Goal: Check status

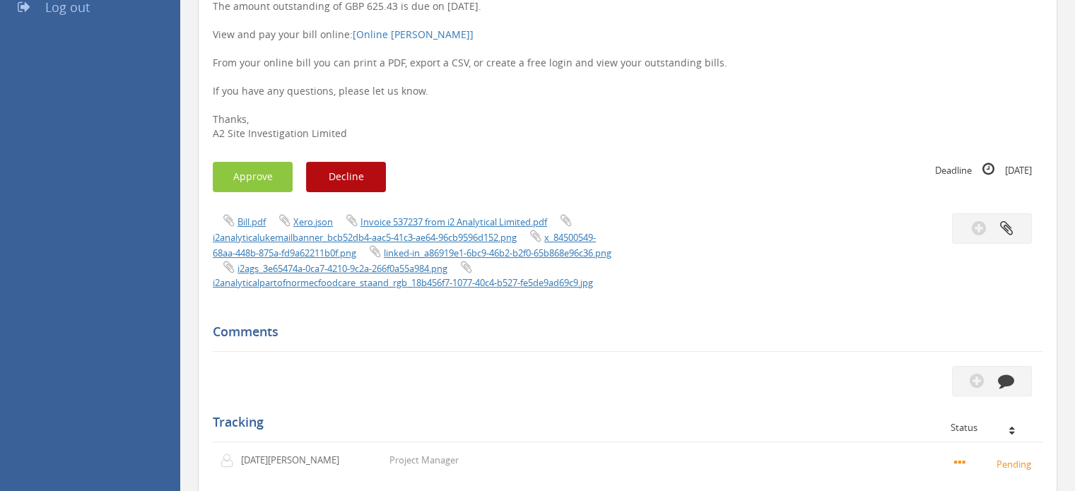
scroll to position [141, 0]
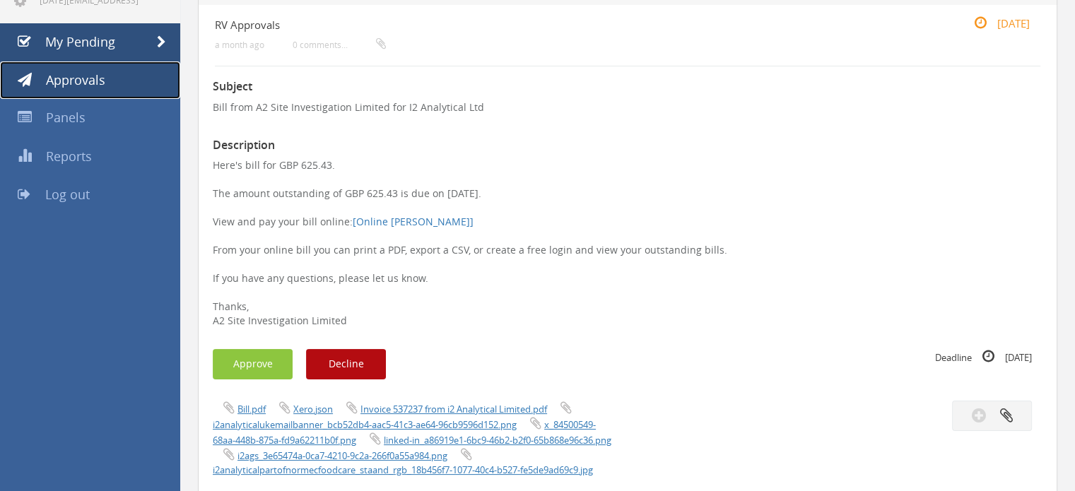
click at [59, 76] on span "Approvals" at bounding box center [75, 79] width 59 height 17
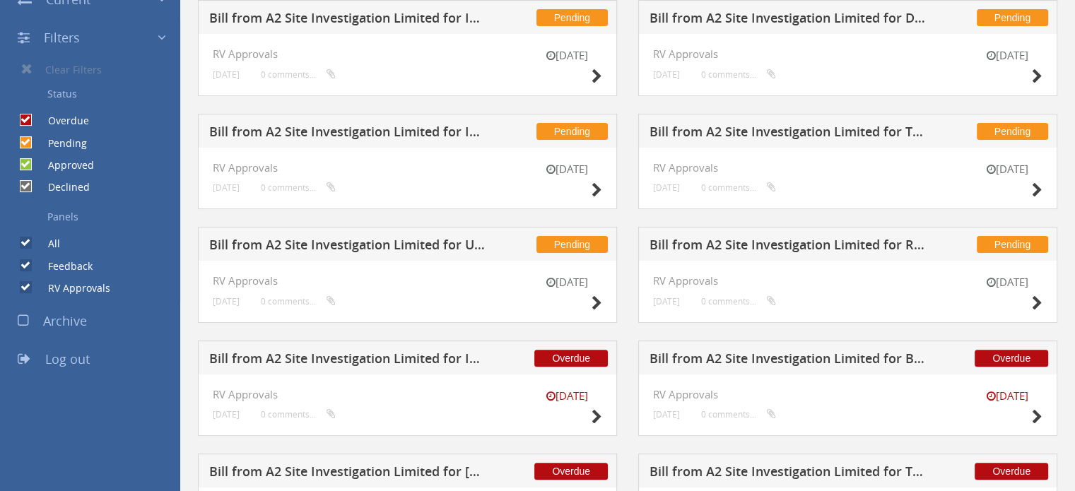
scroll to position [353, 0]
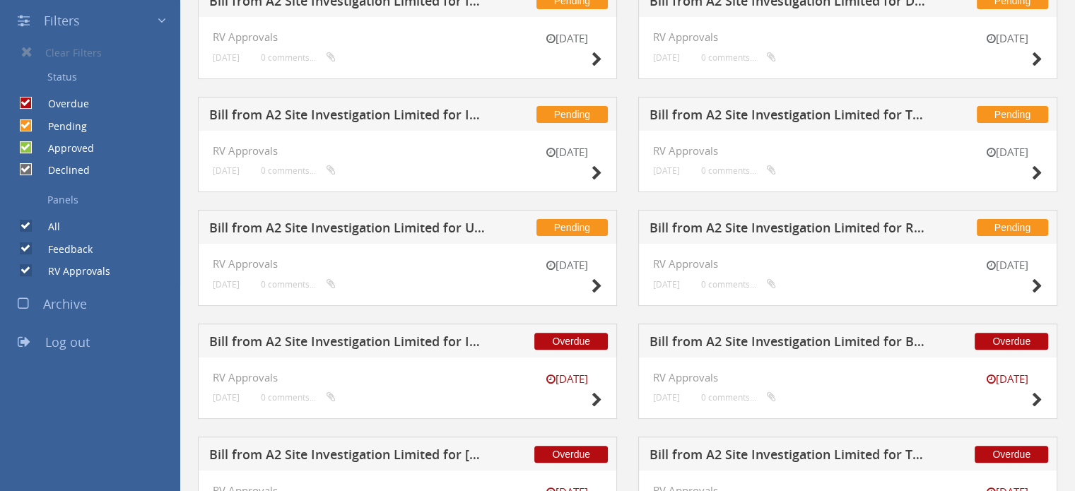
click at [796, 341] on h5 "Bill from A2 Site Investigation Limited for BH Drilling Supplies" at bounding box center [789, 344] width 278 height 18
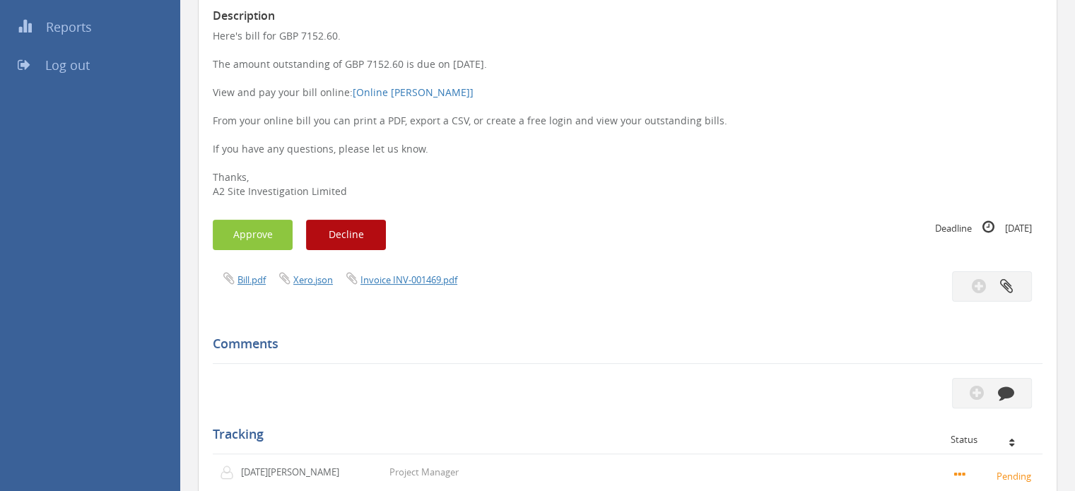
scroll to position [283, 0]
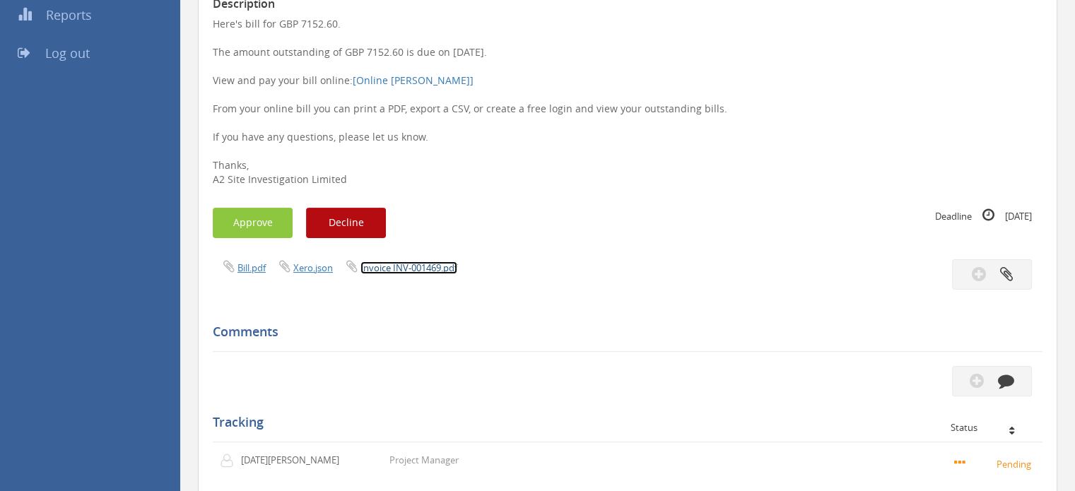
click at [430, 265] on link "Invoice INV-001469.pdf" at bounding box center [409, 268] width 97 height 13
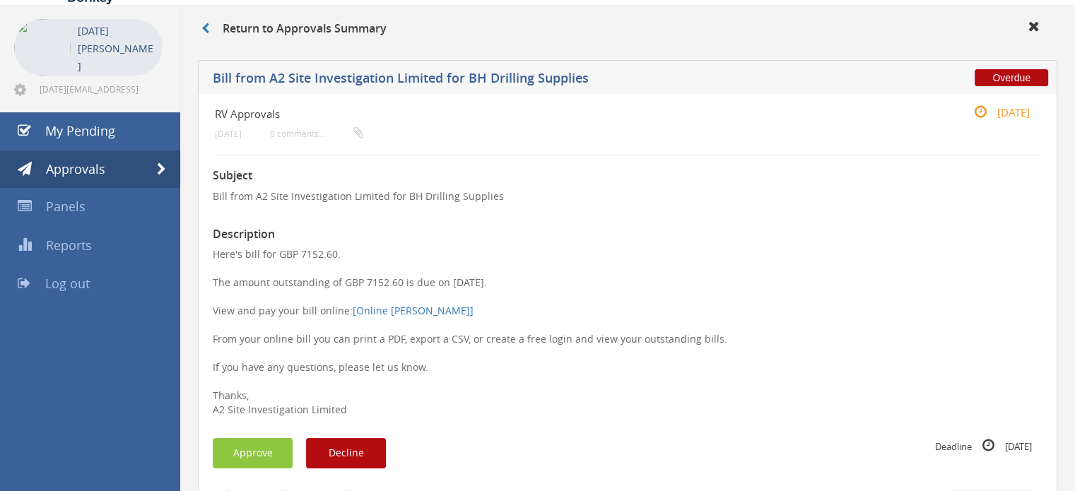
scroll to position [0, 0]
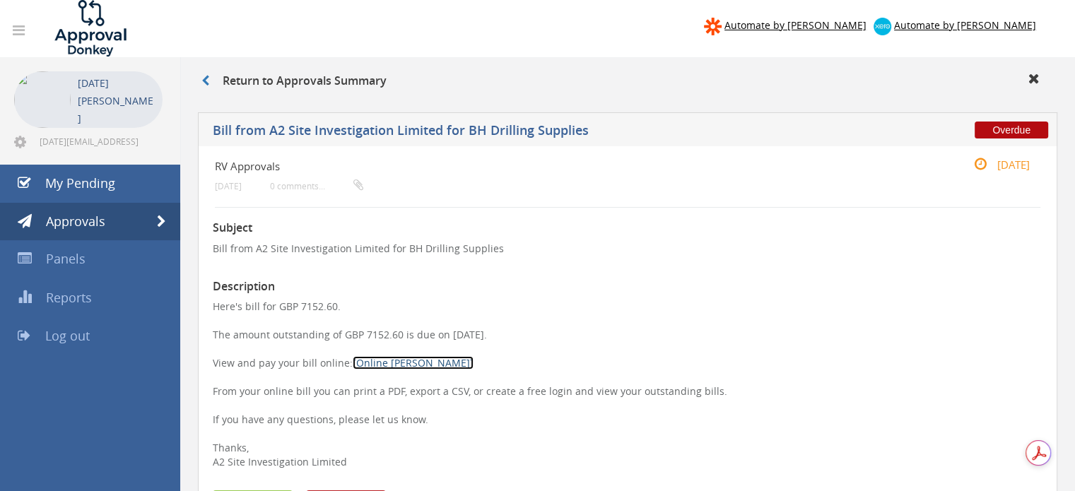
click at [387, 363] on link "[Online [PERSON_NAME]]" at bounding box center [413, 362] width 121 height 13
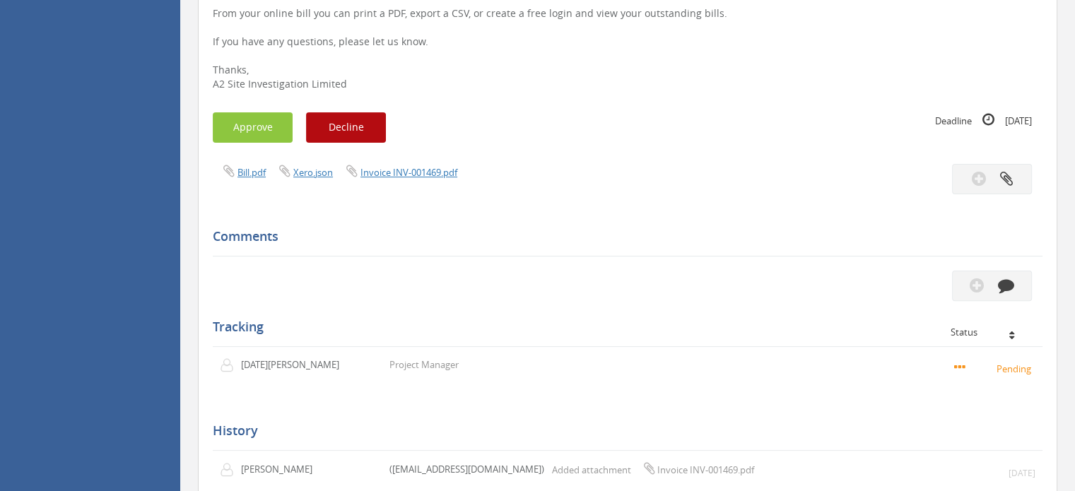
scroll to position [283, 0]
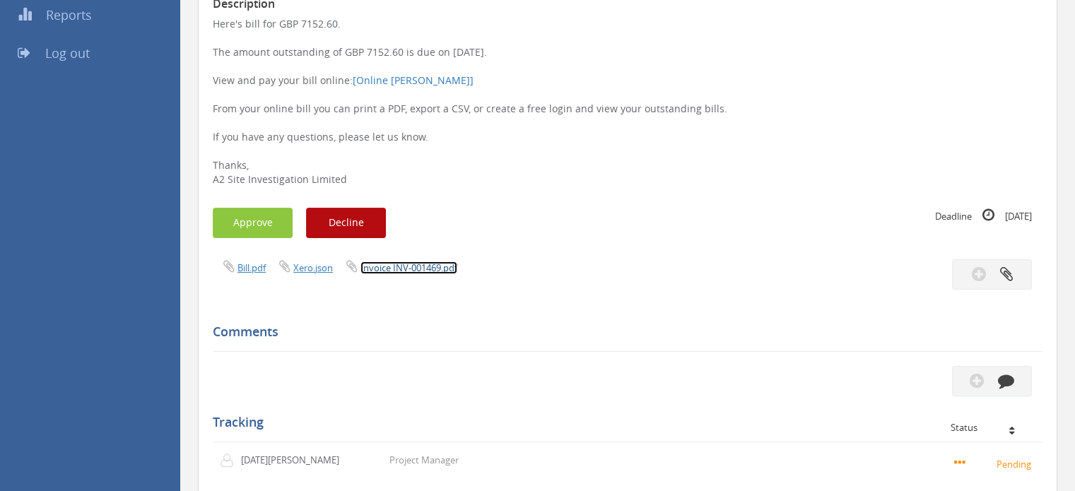
click at [399, 268] on link "Invoice INV-001469.pdf" at bounding box center [409, 268] width 97 height 13
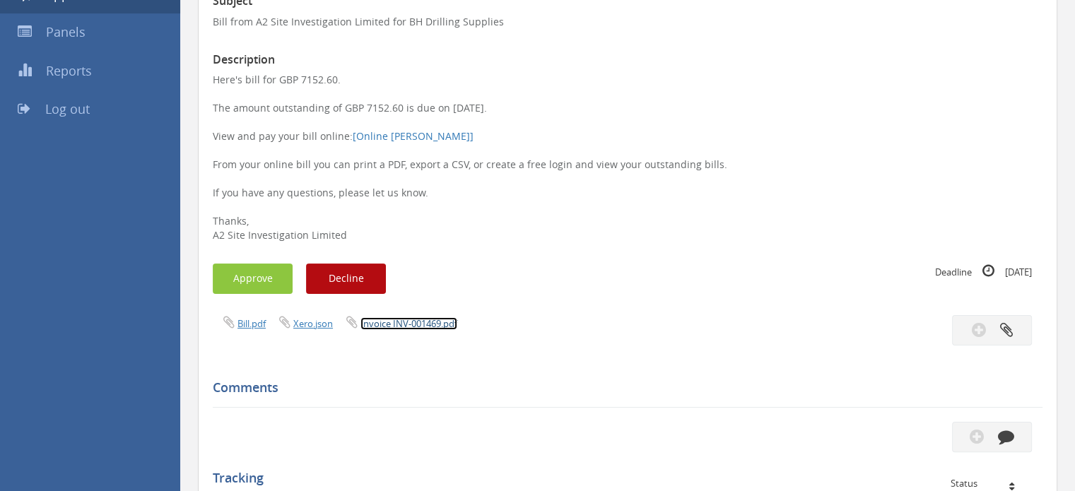
scroll to position [141, 0]
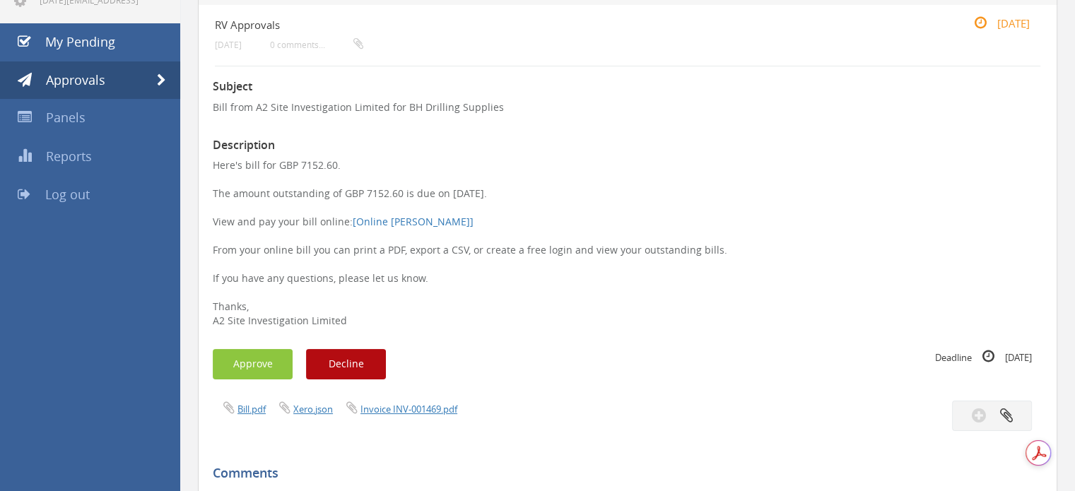
click at [653, 229] on p "Here's bill for GBP 7152.60. The amount outstanding of GBP 7152.60 is due on [D…" at bounding box center [628, 243] width 830 height 170
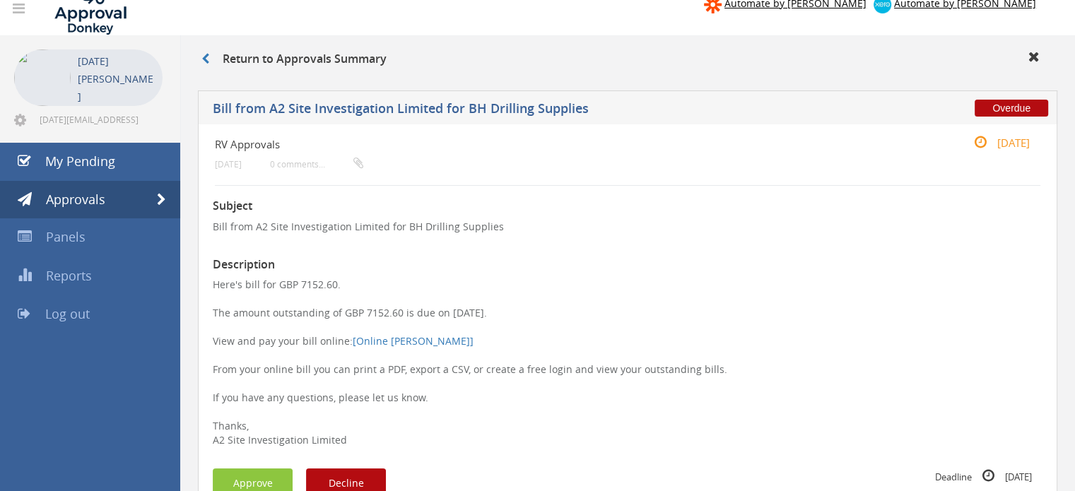
scroll to position [0, 0]
